Goal: Check status: Check status

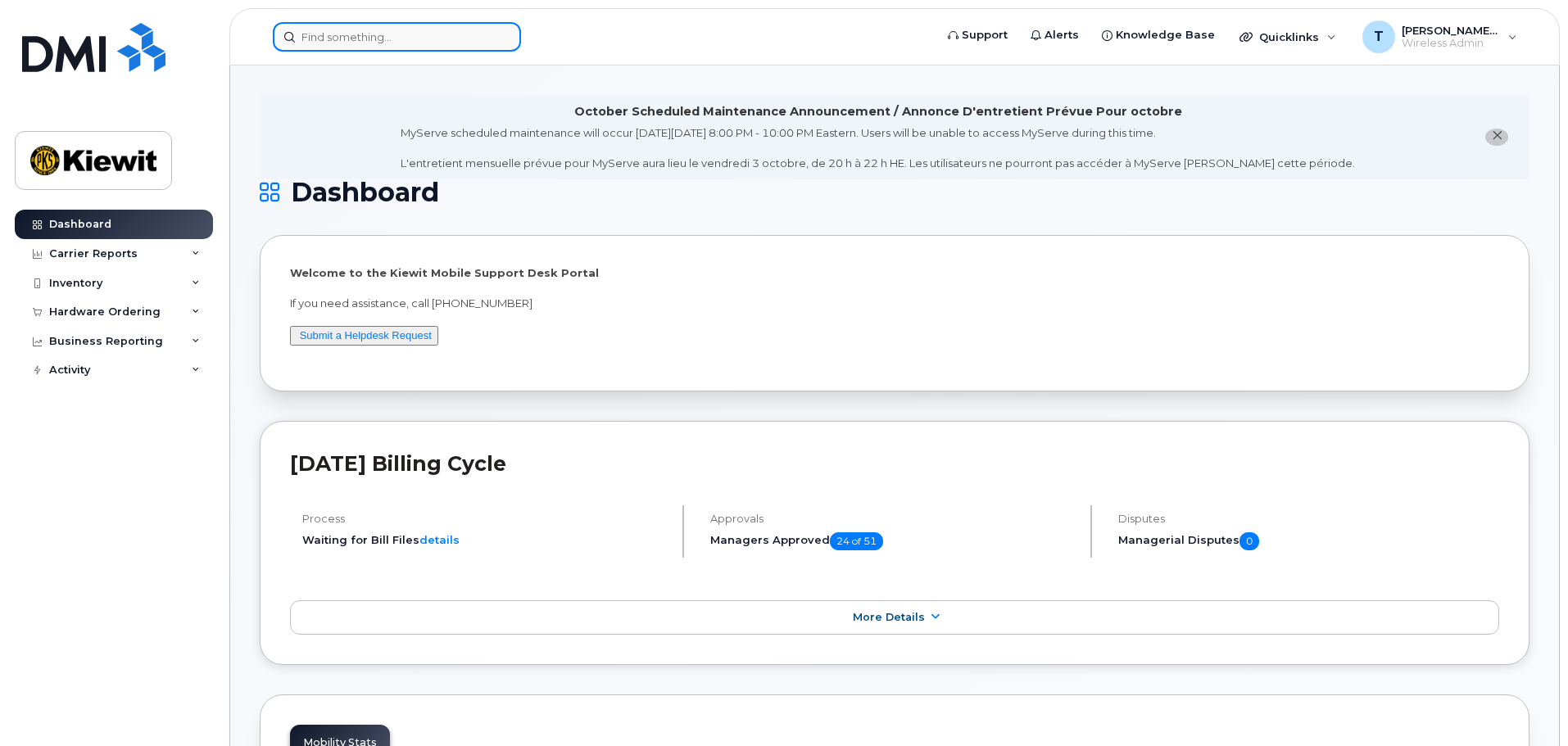
click at [372, 41] on input at bounding box center [397, 37] width 248 height 30
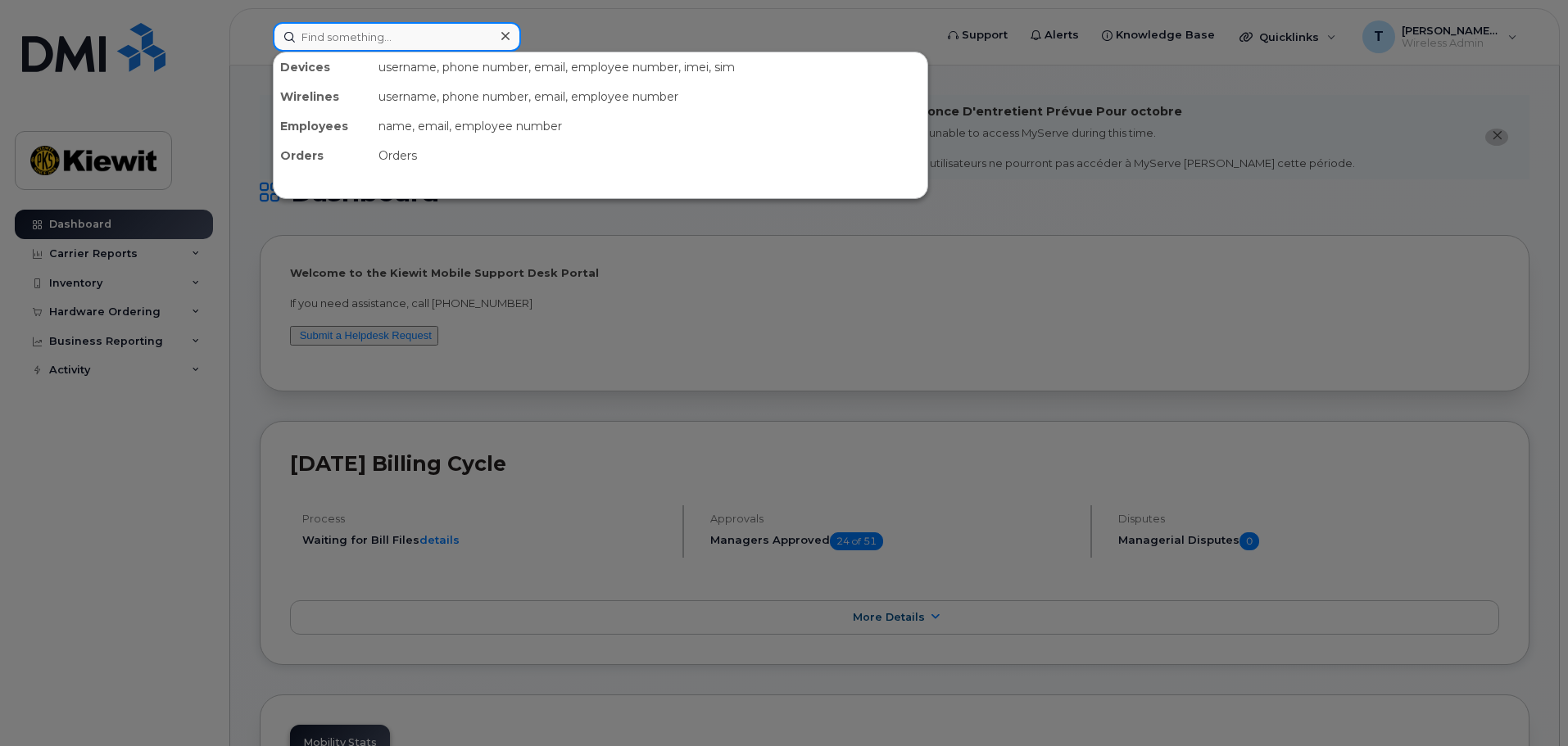
click at [334, 34] on input at bounding box center [397, 37] width 248 height 30
click at [219, 251] on div at bounding box center [784, 373] width 1568 height 746
click at [392, 31] on input at bounding box center [397, 37] width 248 height 30
click at [343, 36] on input at bounding box center [397, 37] width 248 height 30
paste input "110217"
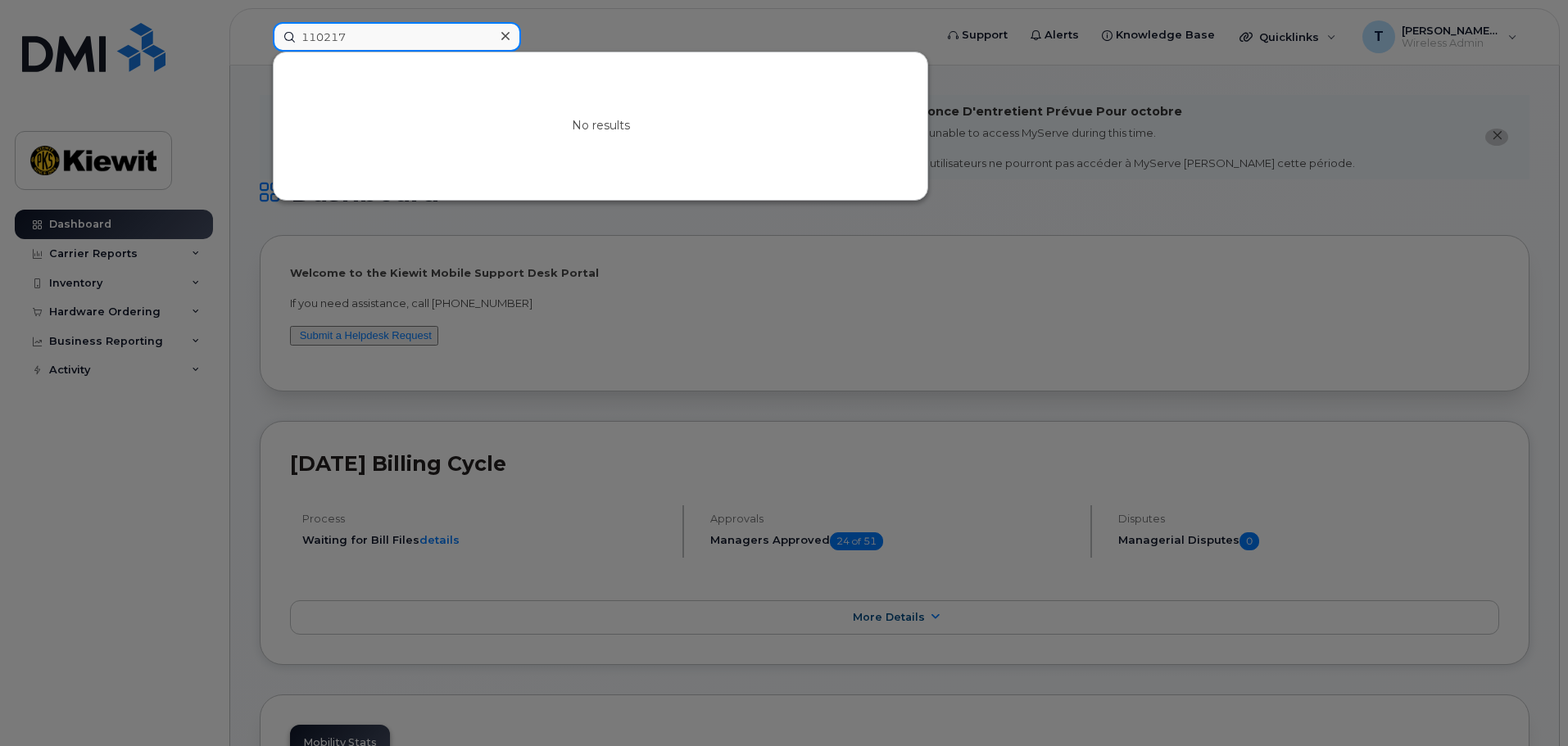
type input "110217"
drag, startPoint x: 394, startPoint y: 33, endPoint x: 298, endPoint y: 20, distance: 96.9
click at [298, 22] on div "110217 No results" at bounding box center [598, 37] width 677 height 30
click at [324, 31] on input at bounding box center [397, 37] width 248 height 30
paste input "106253"
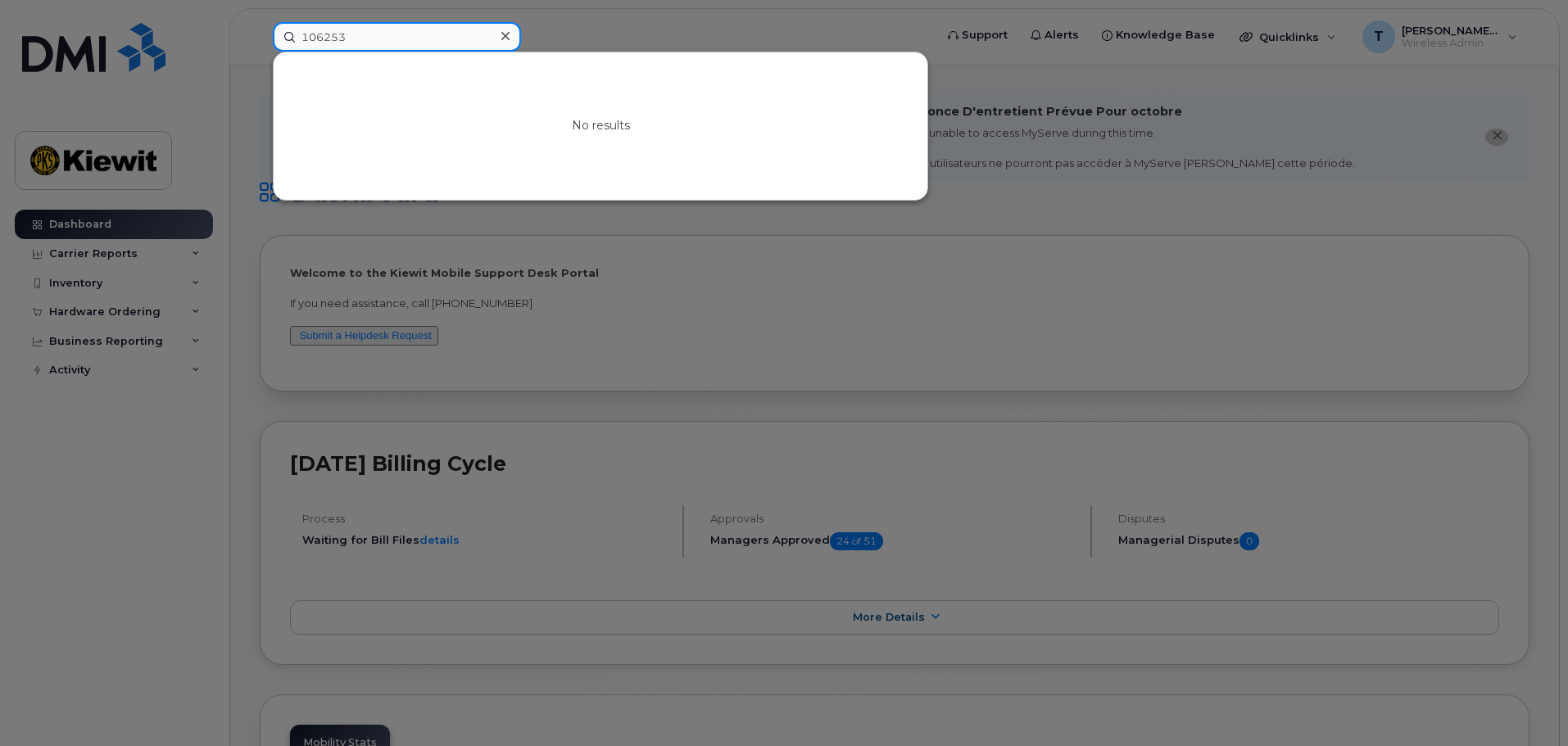
type input "106253"
click at [506, 38] on icon at bounding box center [505, 36] width 8 height 13
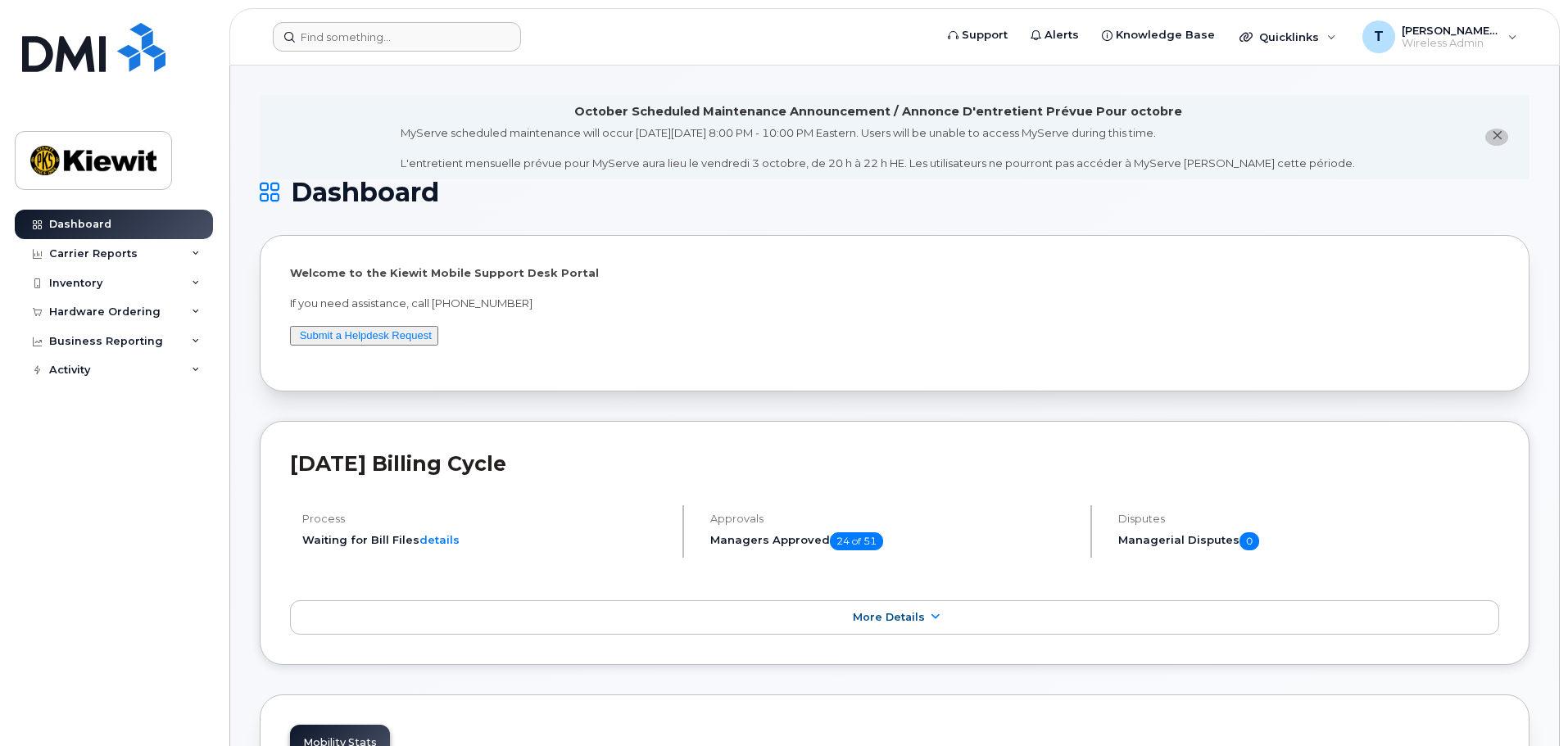
click at [400, 144] on li "October Scheduled Maintenance Announcement / Annonce D'entretient Prévue Pour o…" at bounding box center [895, 137] width 1270 height 84
